Goal: Check status: Check status

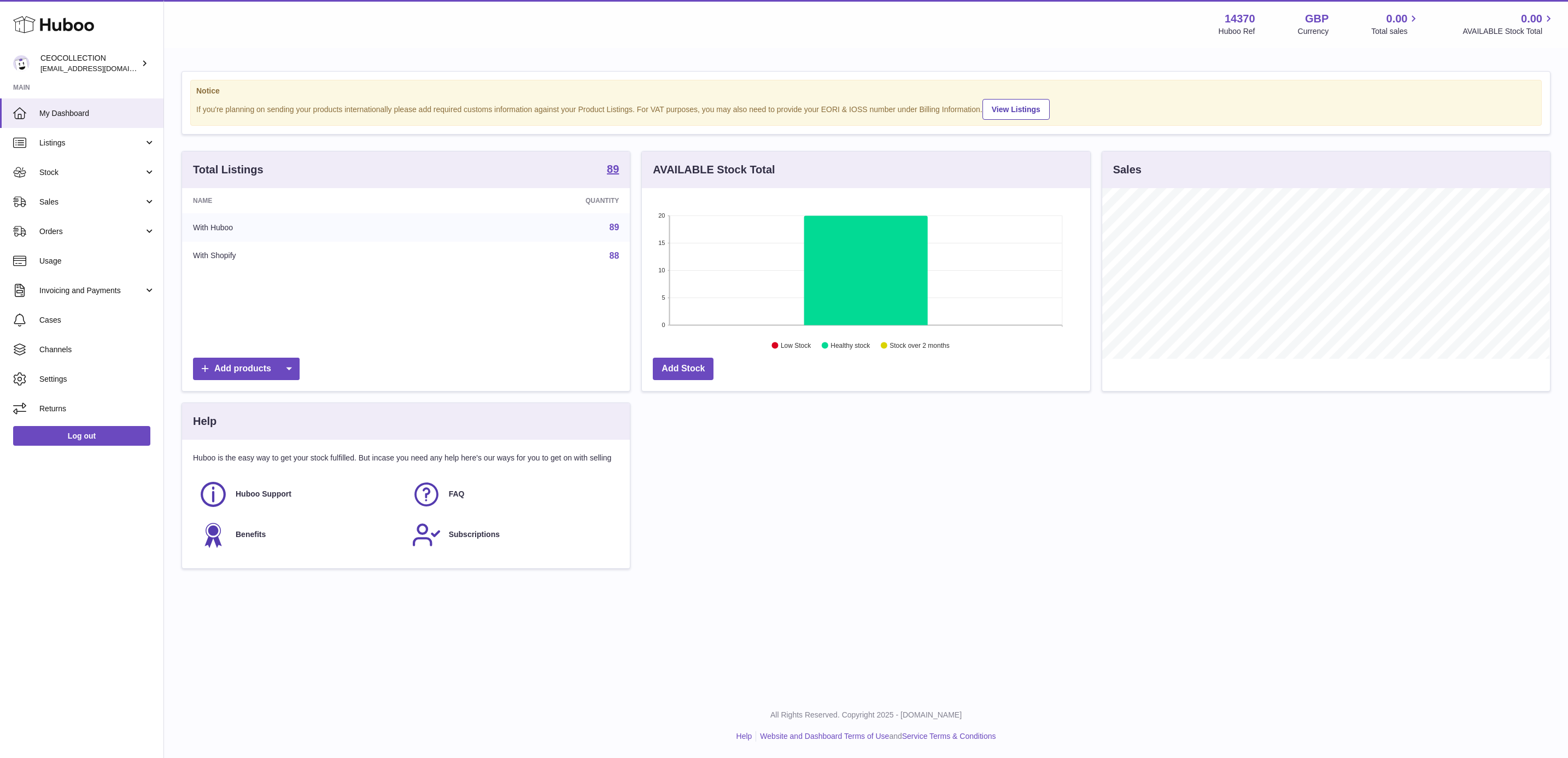
scroll to position [170, 447]
click at [615, 226] on link "89" at bounding box center [614, 227] width 10 height 9
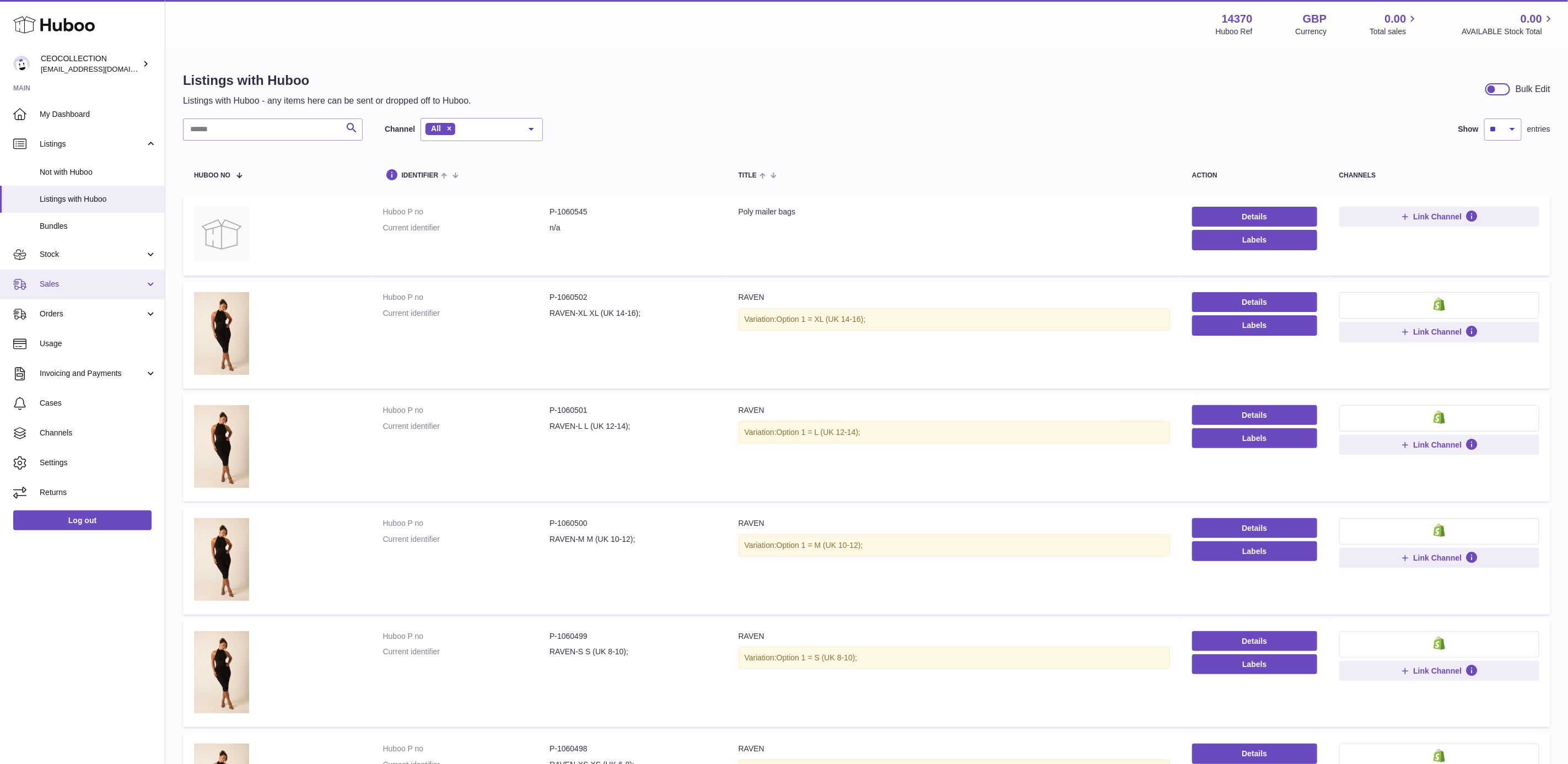
click at [80, 282] on span "Sales" at bounding box center [93, 284] width 105 height 11
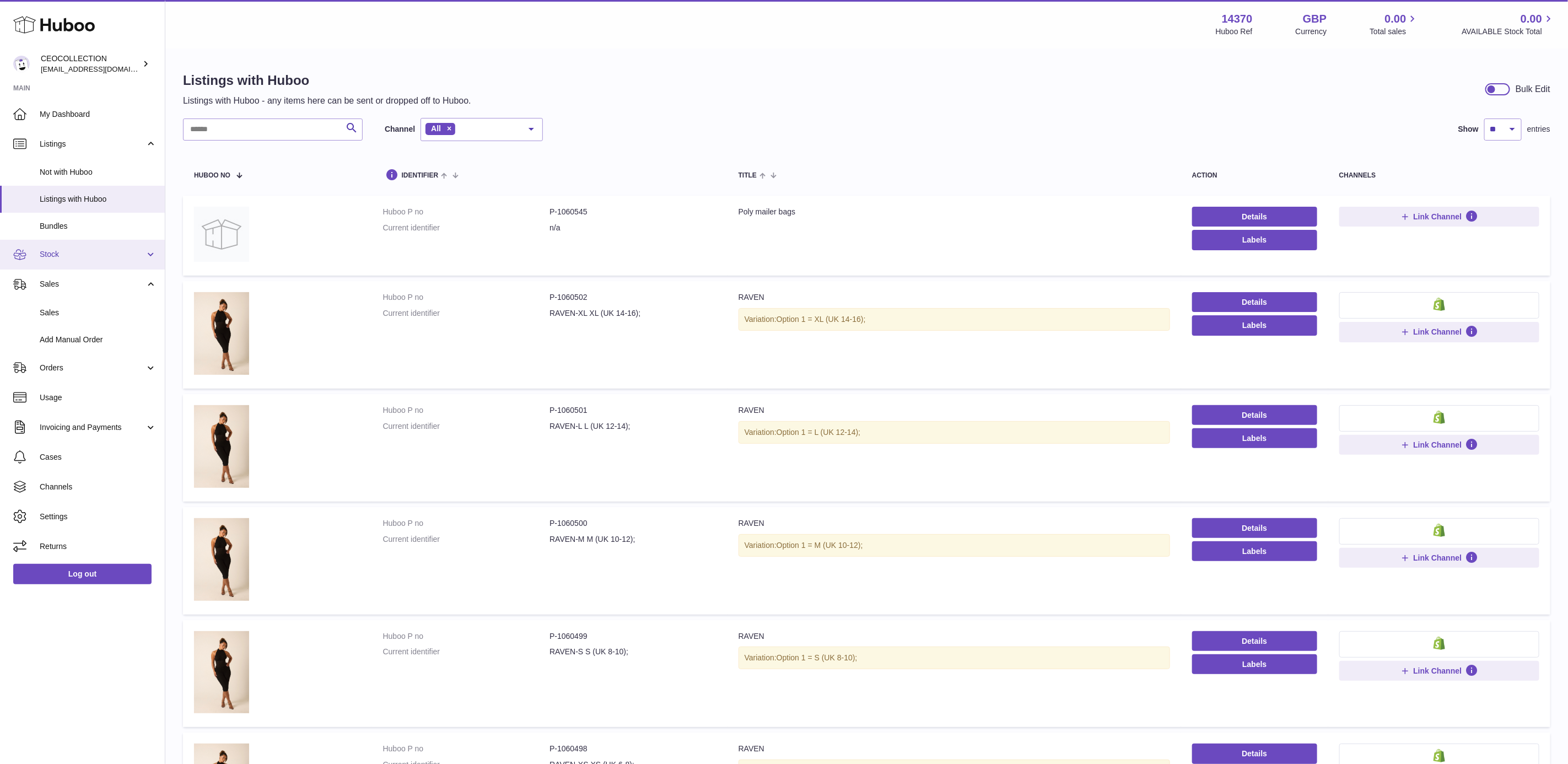
click at [90, 242] on link "Stock" at bounding box center [82, 254] width 165 height 30
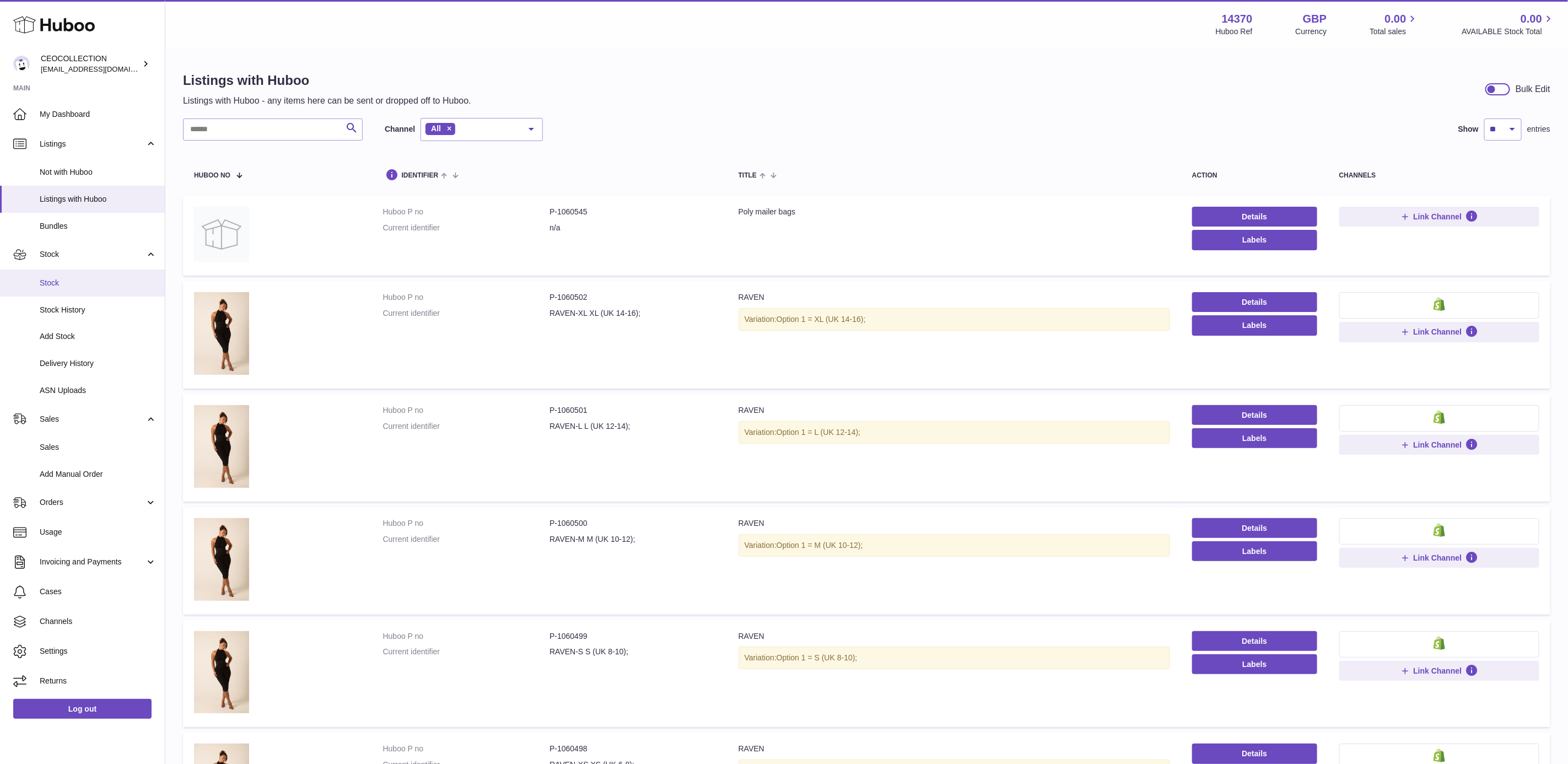
click at [91, 293] on link "Stock" at bounding box center [82, 283] width 165 height 27
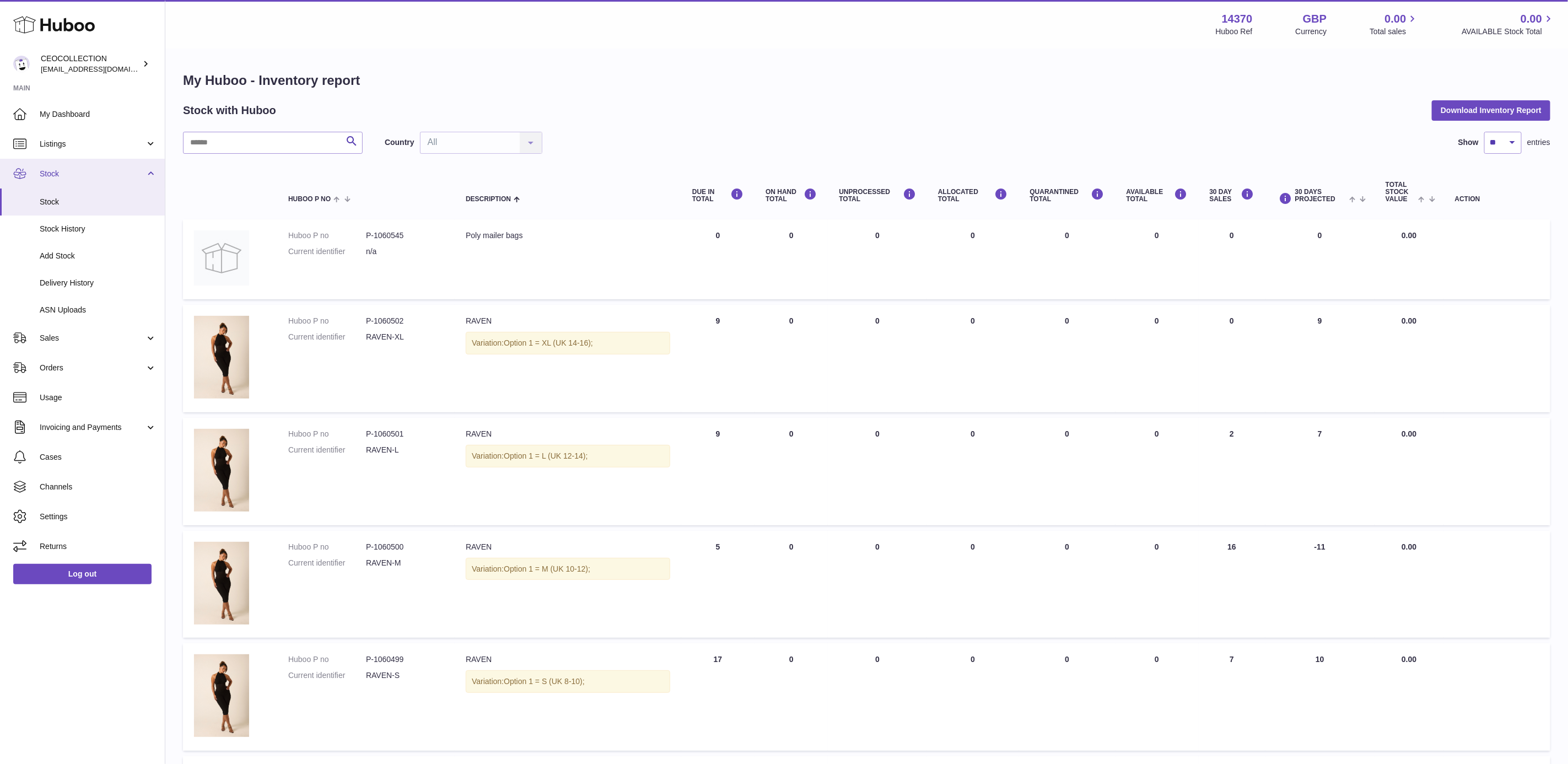
click at [81, 164] on link "Stock" at bounding box center [82, 174] width 165 height 30
